Goal: Task Accomplishment & Management: Complete application form

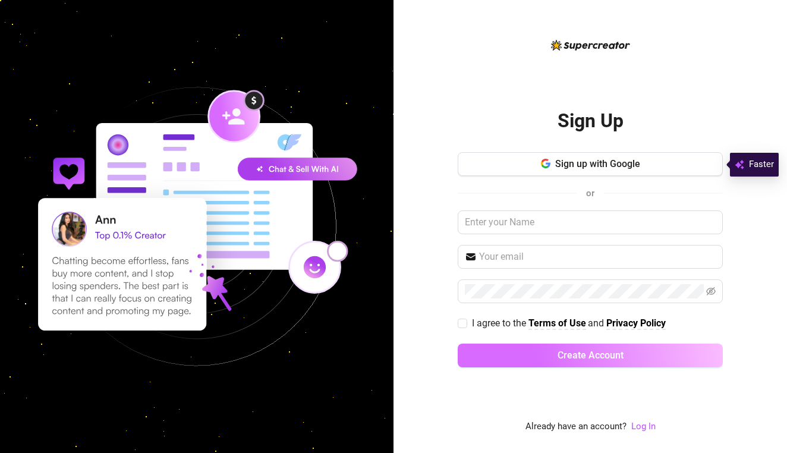
click at [602, 354] on span "Create Account" at bounding box center [591, 355] width 66 height 11
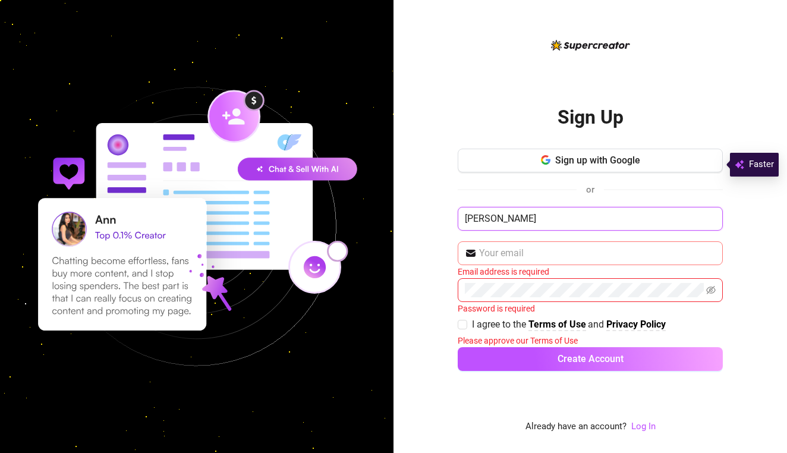
type input "[PERSON_NAME]"
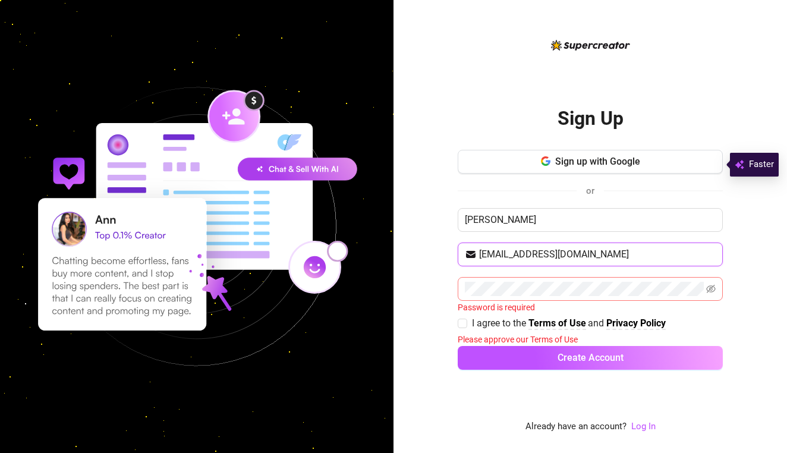
type input "[EMAIL_ADDRESS][DOMAIN_NAME]"
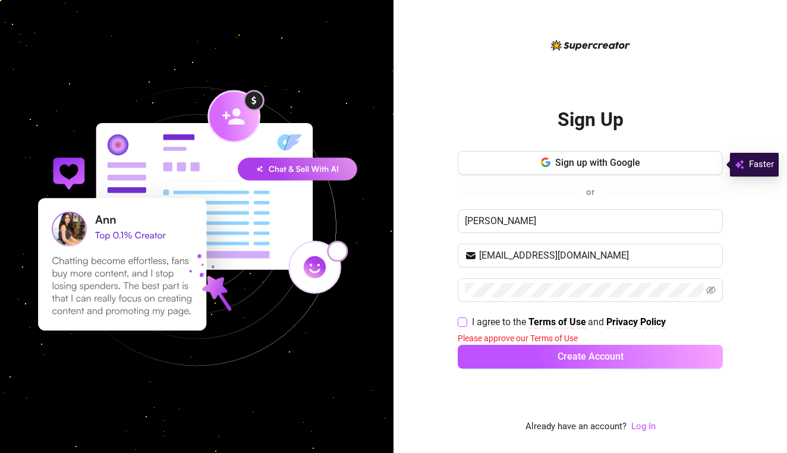
click at [470, 327] on span "I agree to the Terms of Use and Privacy Policy" at bounding box center [568, 322] width 203 height 15
click at [466, 326] on input "I agree to the Terms of Use and Privacy Policy" at bounding box center [462, 322] width 8 height 8
checkbox input "true"
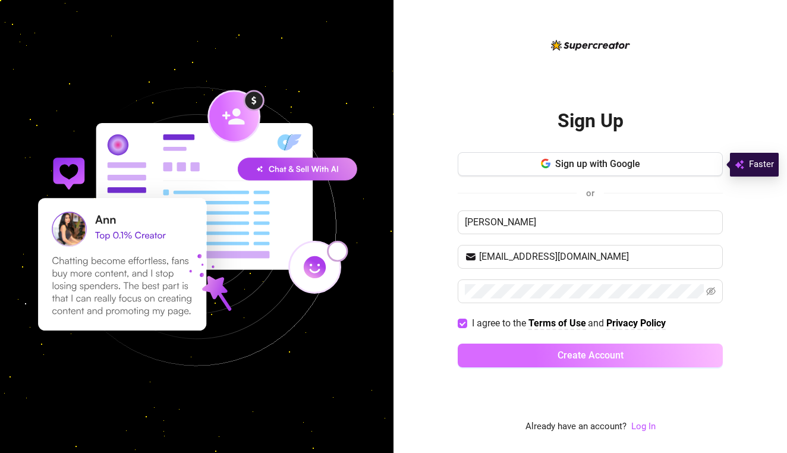
click at [523, 347] on button "Create Account" at bounding box center [590, 356] width 265 height 24
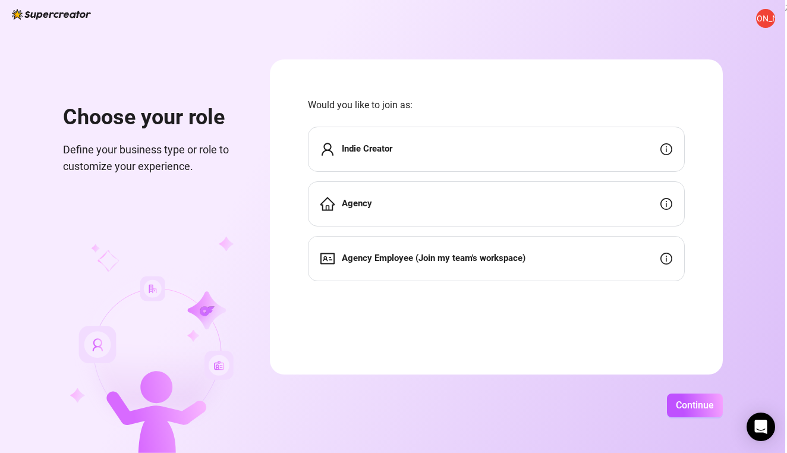
click at [669, 147] on div "Indie Creator" at bounding box center [496, 149] width 377 height 45
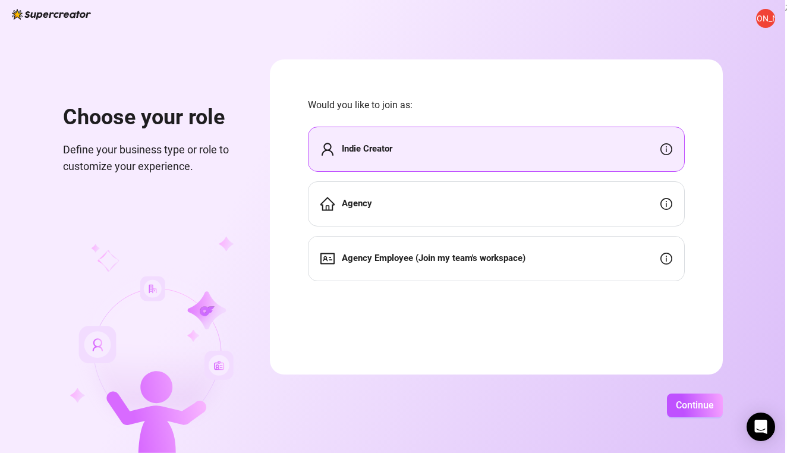
click at [637, 202] on div "Agency" at bounding box center [496, 203] width 377 height 45
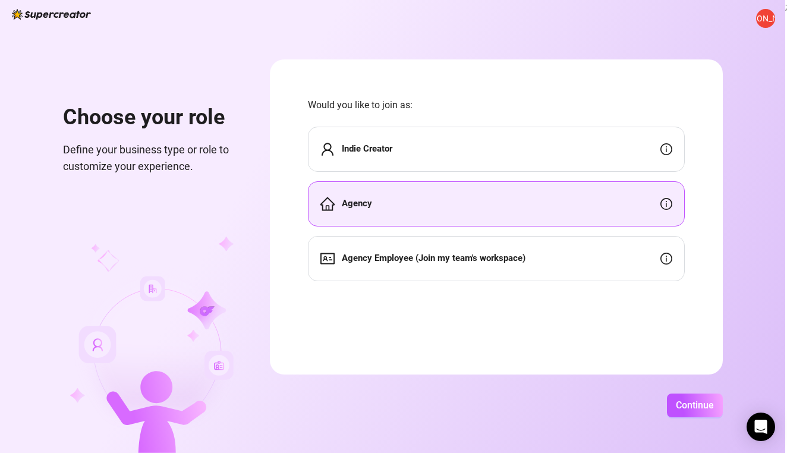
click at [633, 160] on div "Indie Creator" at bounding box center [496, 149] width 377 height 45
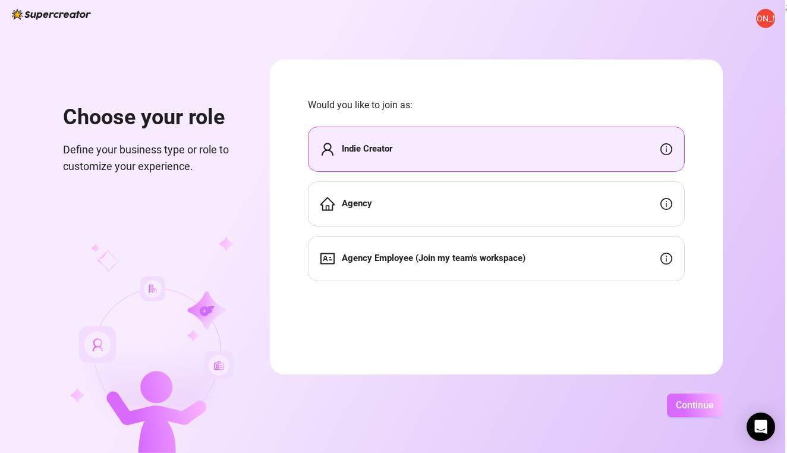
click at [723, 399] on button "Continue" at bounding box center [695, 406] width 56 height 24
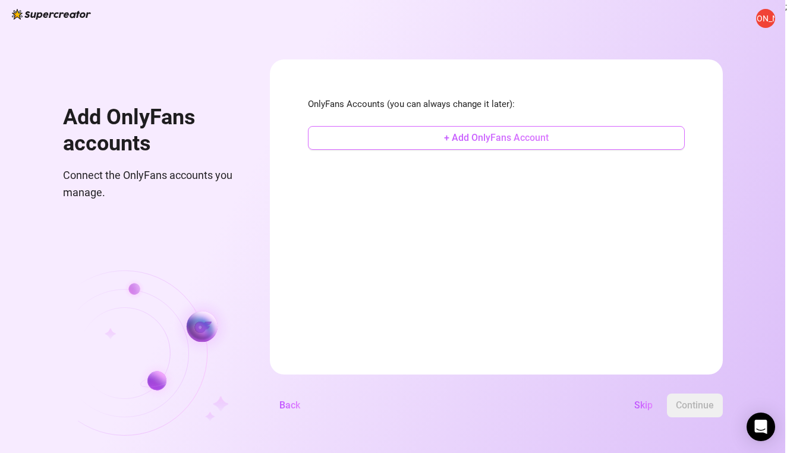
click at [549, 132] on span "+ Add OnlyFans Account" at bounding box center [496, 137] width 105 height 11
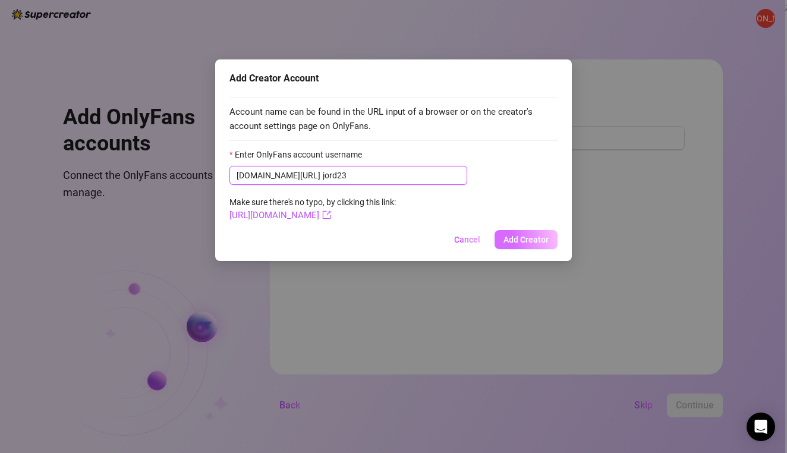
type input "jord23"
click at [534, 236] on span "Add Creator" at bounding box center [526, 240] width 45 height 10
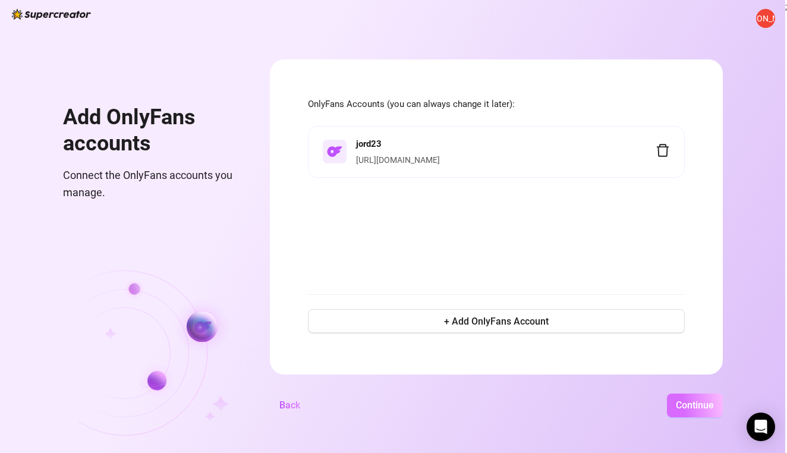
click at [723, 396] on button "Continue" at bounding box center [695, 406] width 56 height 24
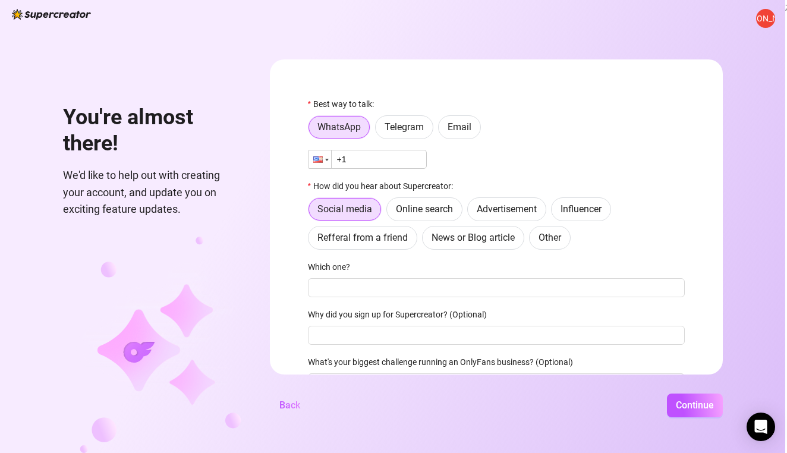
click at [329, 159] on div at bounding box center [327, 160] width 4 height 2
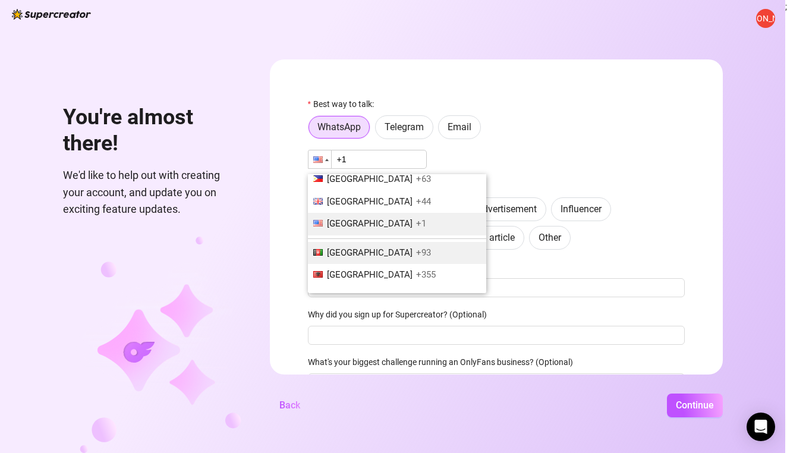
scroll to position [48, 0]
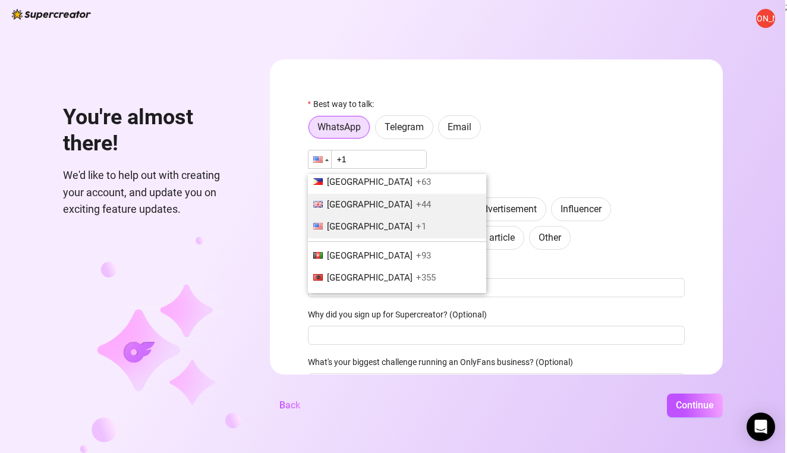
click at [427, 203] on span "+44" at bounding box center [423, 204] width 15 height 11
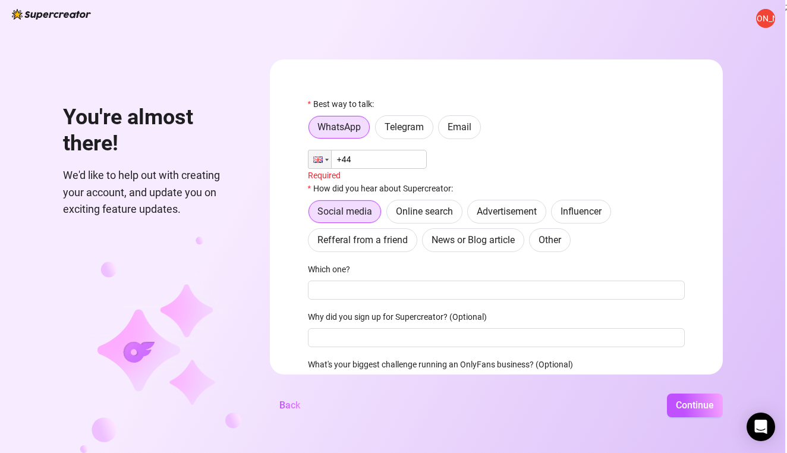
click at [398, 157] on input "+44" at bounding box center [367, 159] width 119 height 19
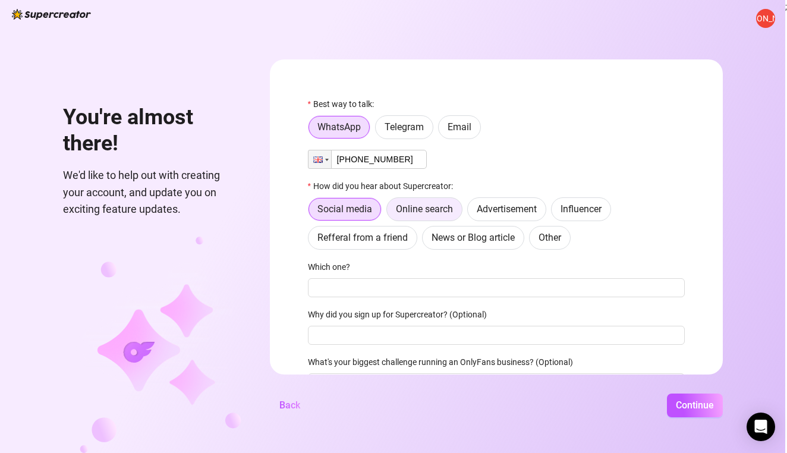
type input "[PHONE_NUMBER]"
click at [440, 207] on span "Online search" at bounding box center [424, 208] width 57 height 11
click at [390, 212] on input "Online search" at bounding box center [390, 212] width 0 height 0
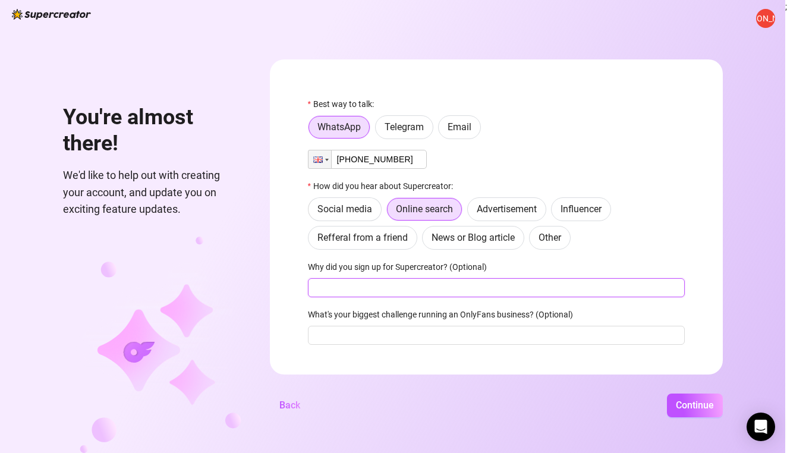
click at [422, 282] on input "Why did you sign up for Supercreator? (Optional)" at bounding box center [496, 287] width 377 height 19
type input "To assist with my only fans"
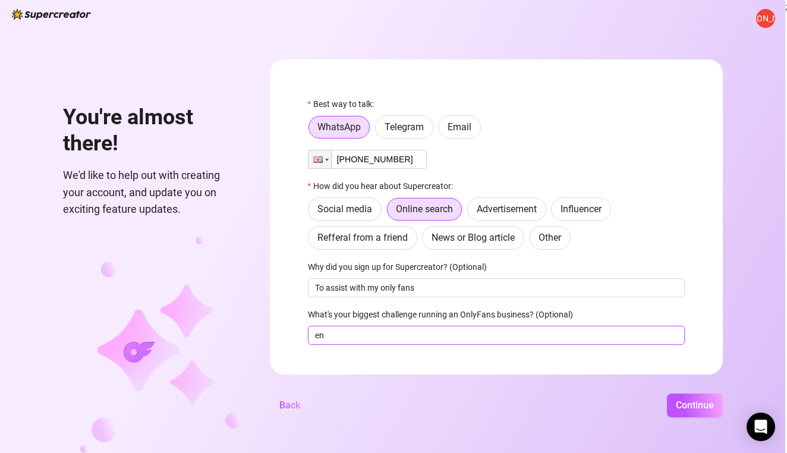
type input "e"
type input "Engaging with my fans and messaging"
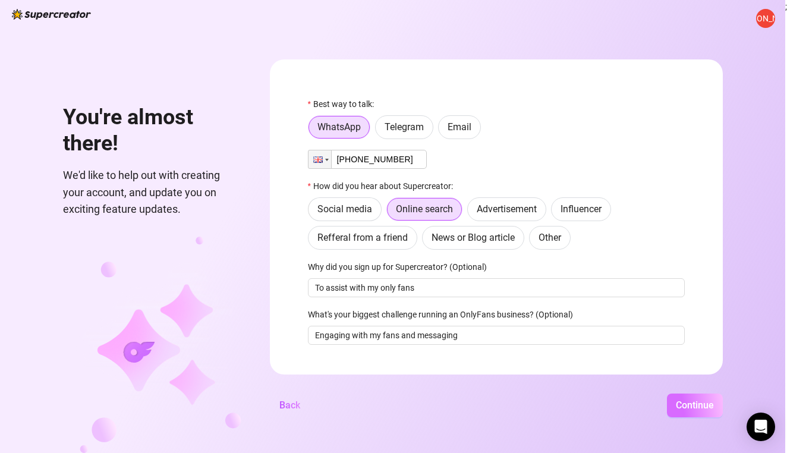
click at [707, 412] on button "Continue" at bounding box center [695, 406] width 56 height 24
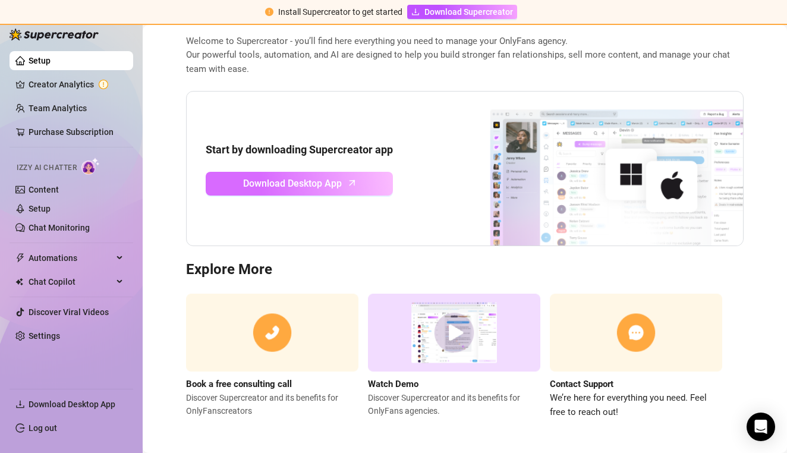
click at [364, 180] on link "Download Desktop App" at bounding box center [299, 184] width 187 height 24
